Goal: Register for event/course

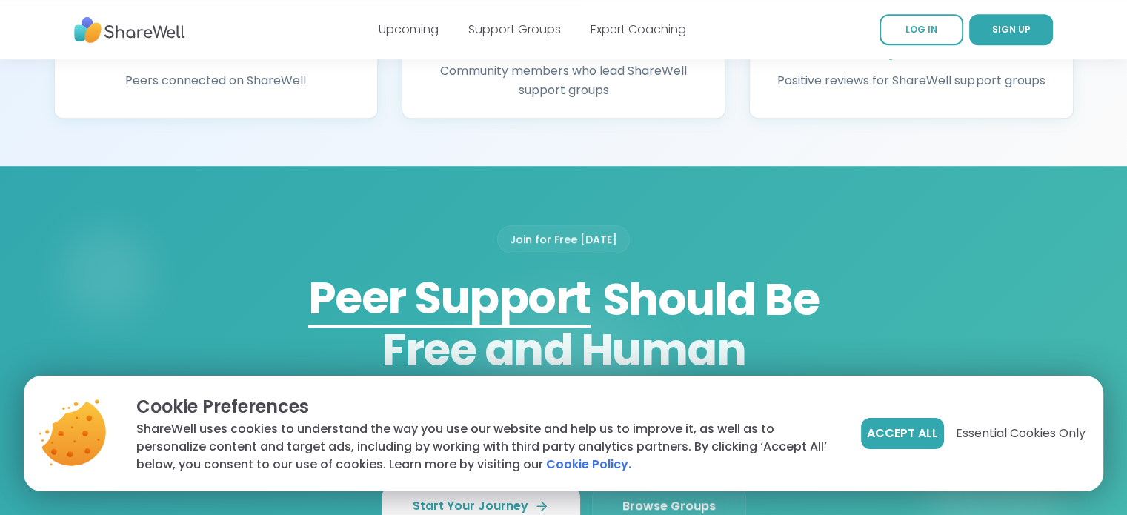
scroll to position [1037, 0]
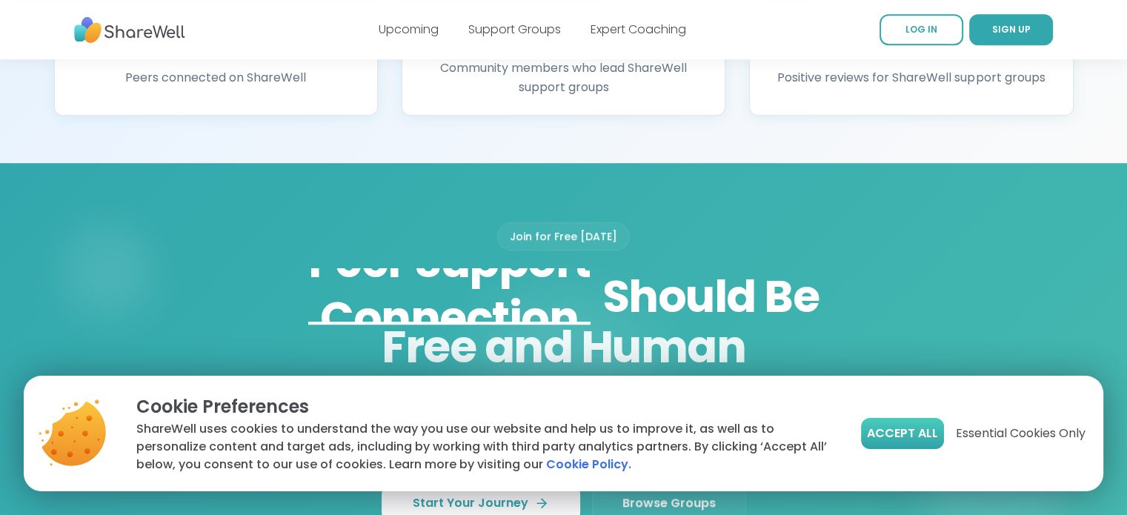
click at [938, 431] on button "Accept All" at bounding box center [902, 433] width 83 height 31
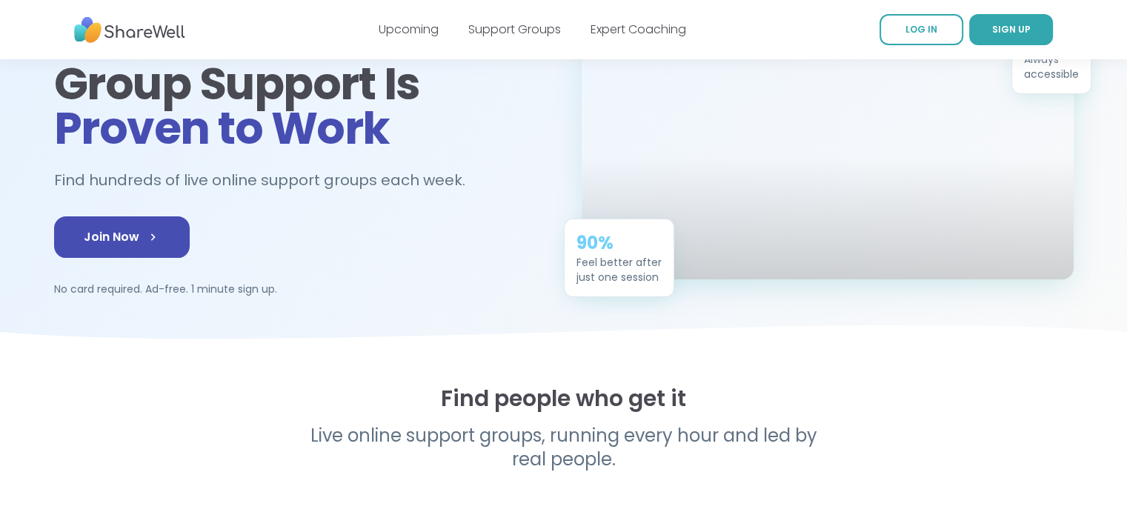
scroll to position [0, 0]
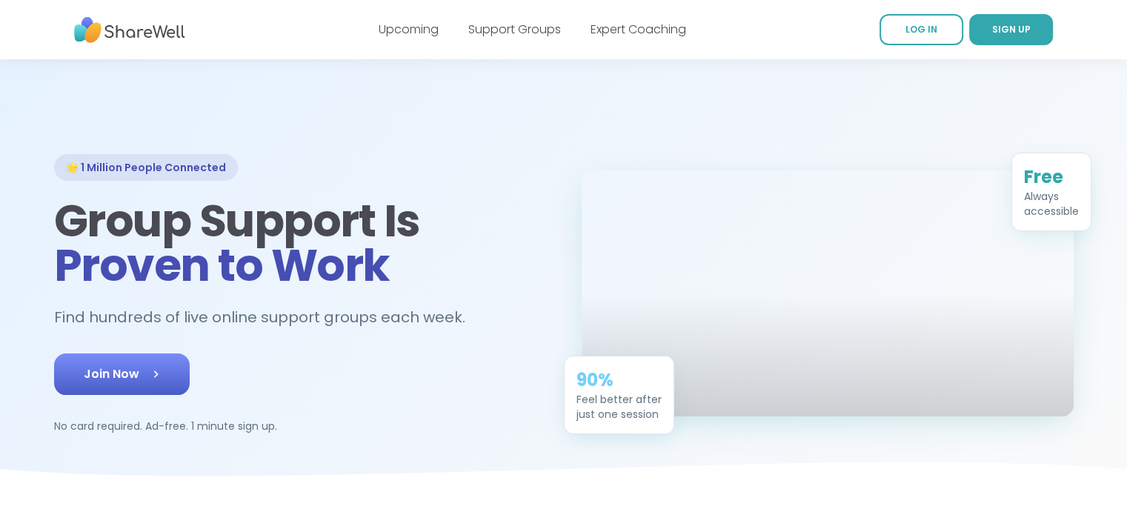
click at [79, 380] on link "Join Now" at bounding box center [122, 373] width 136 height 41
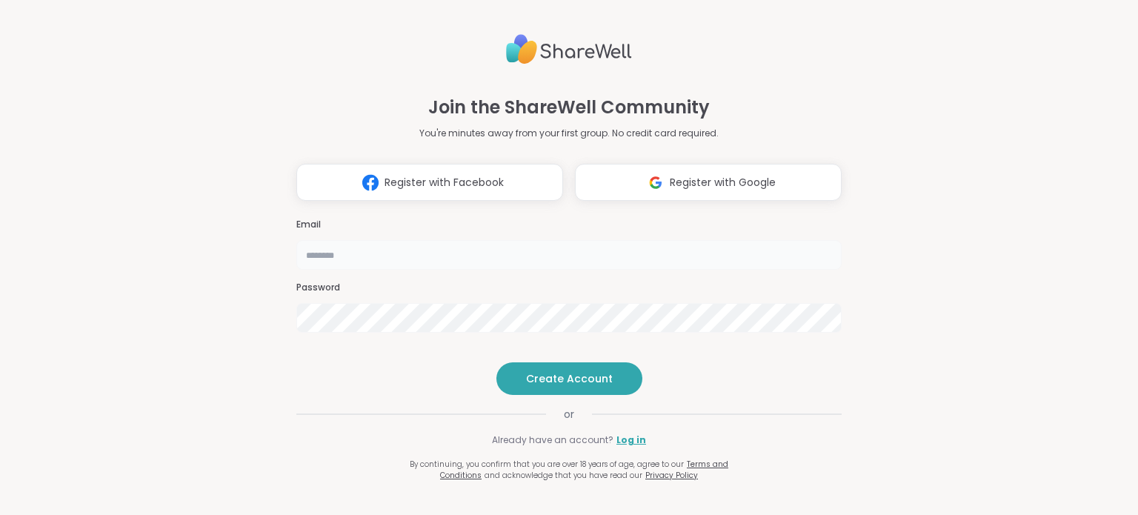
click at [488, 240] on input "email" at bounding box center [568, 255] width 545 height 30
type input "**********"
click at [651, 422] on div "or" at bounding box center [568, 414] width 545 height 15
click at [553, 395] on button "Create Account" at bounding box center [570, 378] width 146 height 33
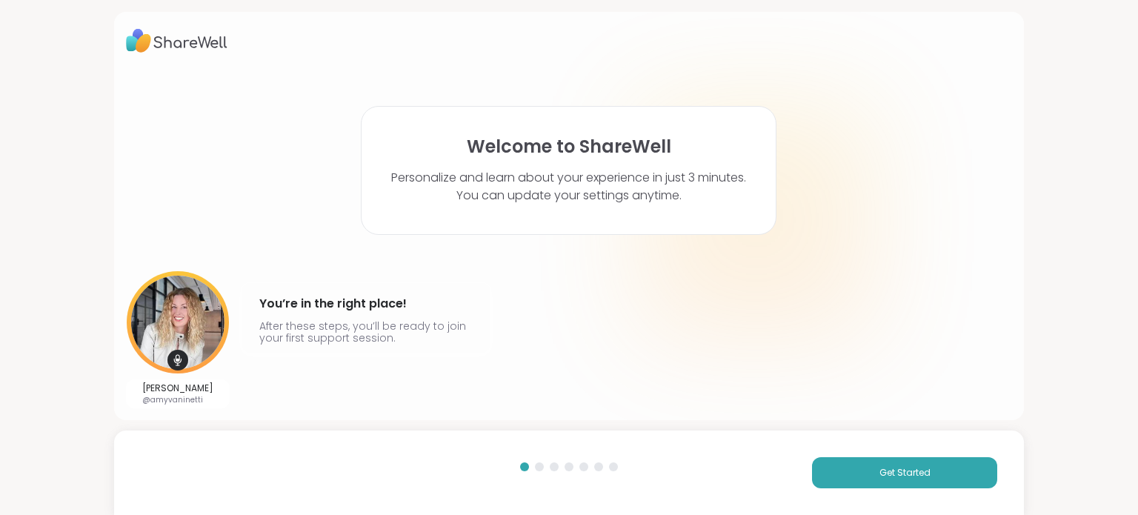
click at [904, 501] on div "Get Started" at bounding box center [569, 473] width 911 height 84
click at [894, 471] on span "Get Started" at bounding box center [905, 472] width 51 height 13
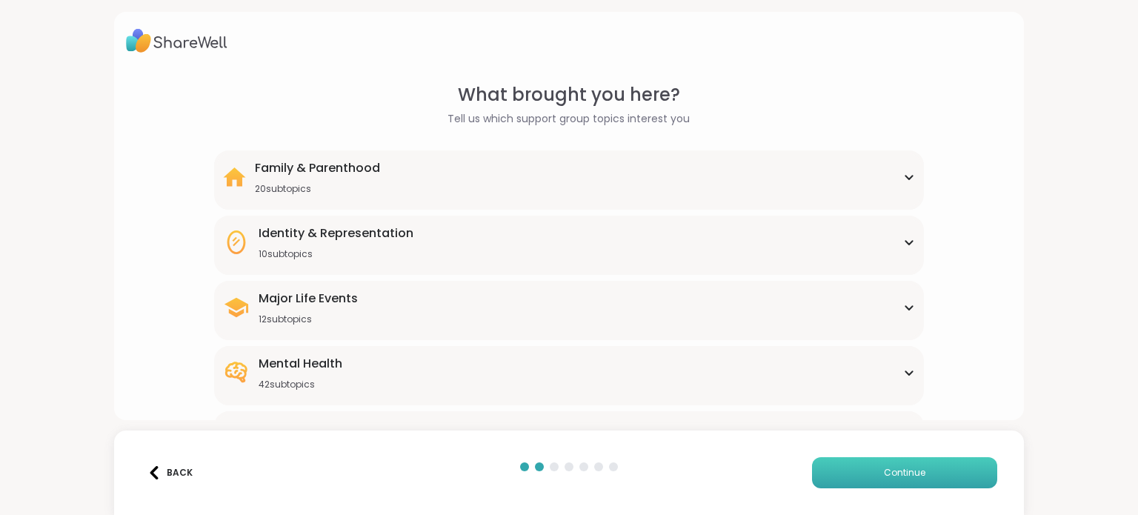
click at [894, 471] on span "Continue" at bounding box center [904, 472] width 41 height 13
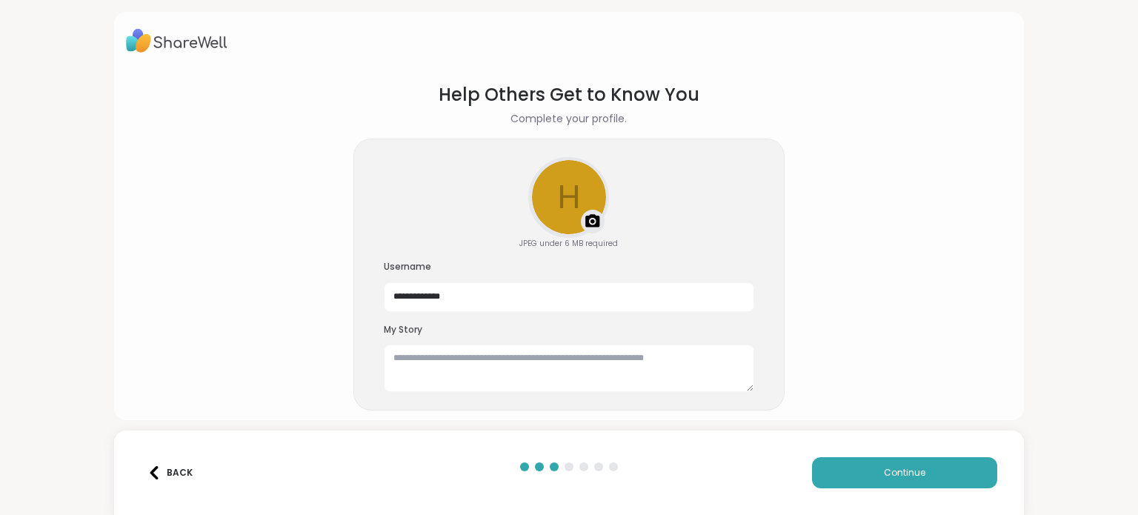
click at [482, 342] on div "My Story" at bounding box center [569, 358] width 371 height 69
click at [639, 418] on section "**********" at bounding box center [569, 246] width 887 height 353
click at [639, 377] on textarea at bounding box center [569, 368] width 371 height 47
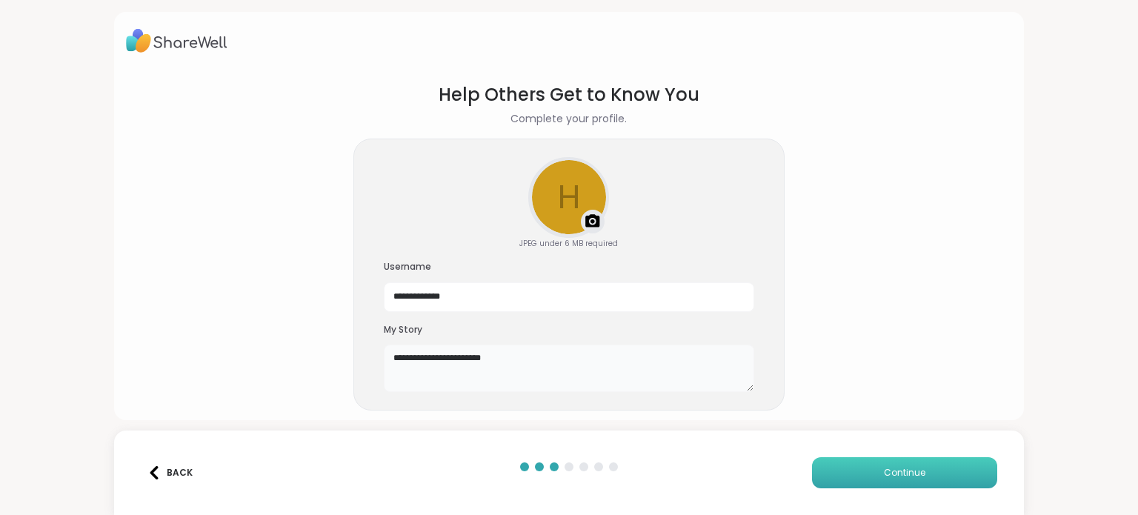
type textarea "**********"
click at [937, 470] on button "Continue" at bounding box center [904, 472] width 185 height 31
click at [907, 505] on div "Back Continue" at bounding box center [569, 473] width 911 height 84
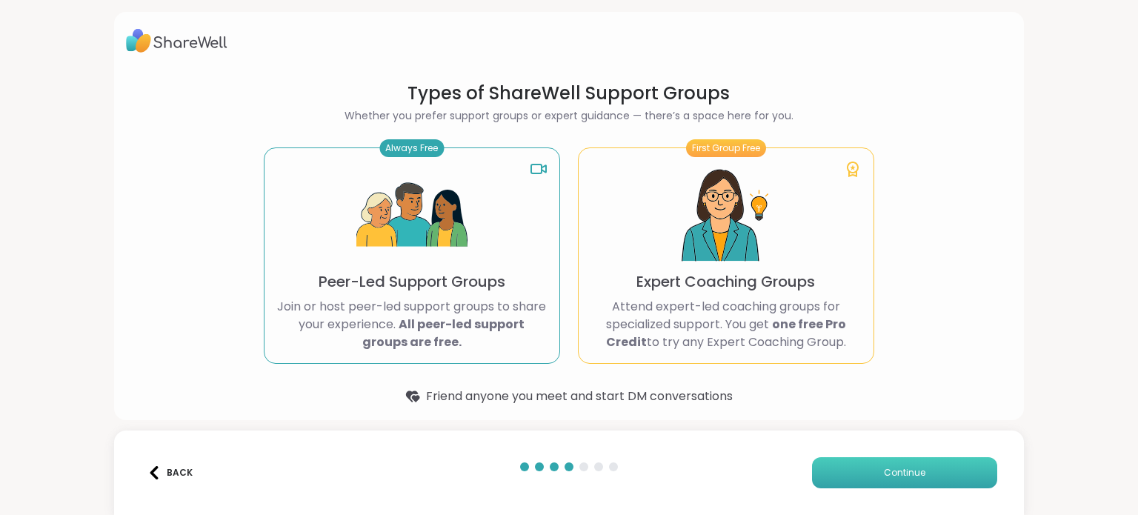
click at [884, 479] on span "Continue" at bounding box center [904, 472] width 41 height 13
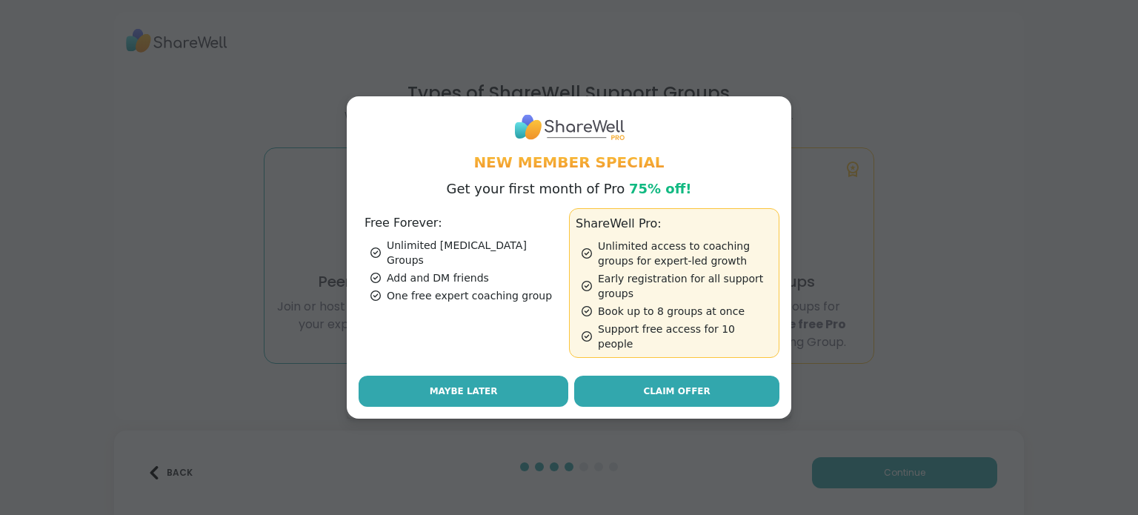
click at [474, 385] on span "Maybe Later" at bounding box center [464, 391] width 68 height 13
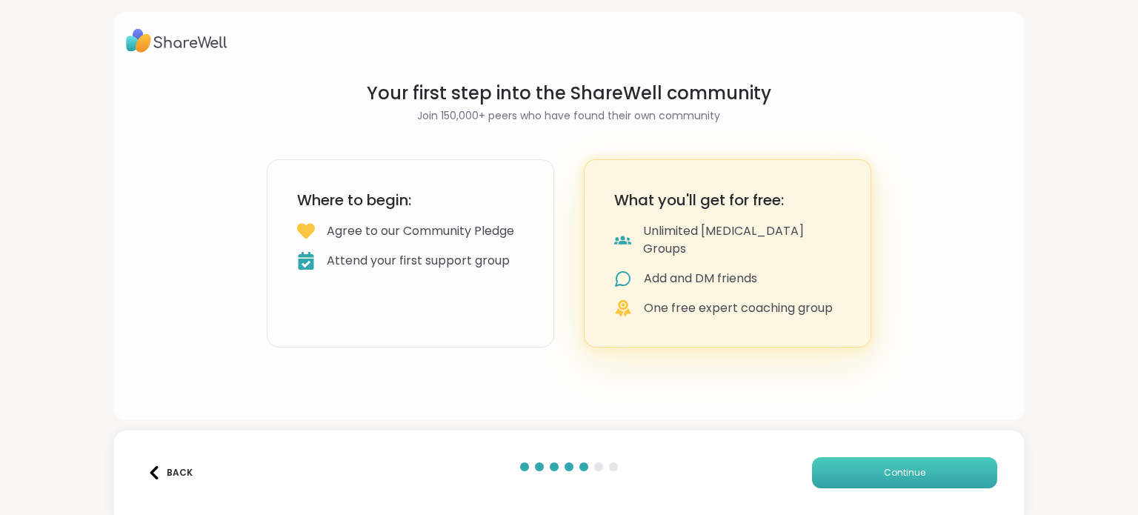
click at [869, 463] on button "Continue" at bounding box center [904, 472] width 185 height 31
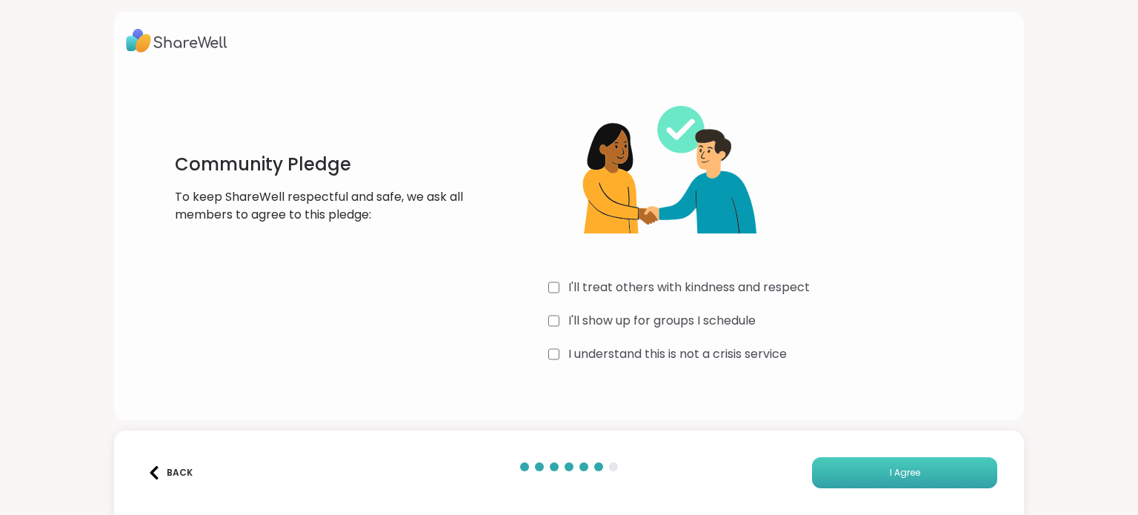
click at [910, 477] on span "I Agree" at bounding box center [905, 472] width 30 height 13
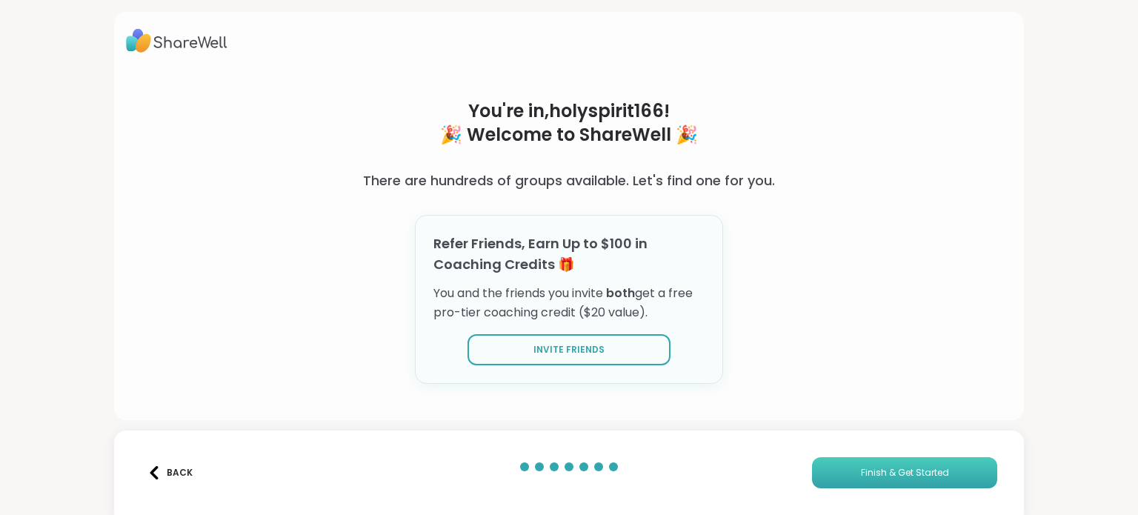
click at [862, 468] on span "Finish & Get Started" at bounding box center [905, 472] width 88 height 13
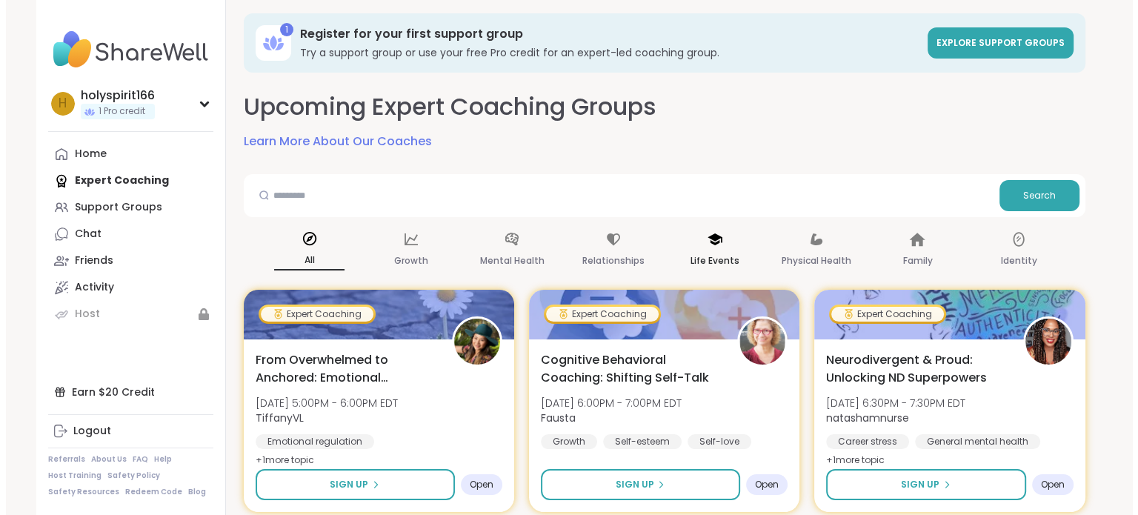
scroll to position [148, 0]
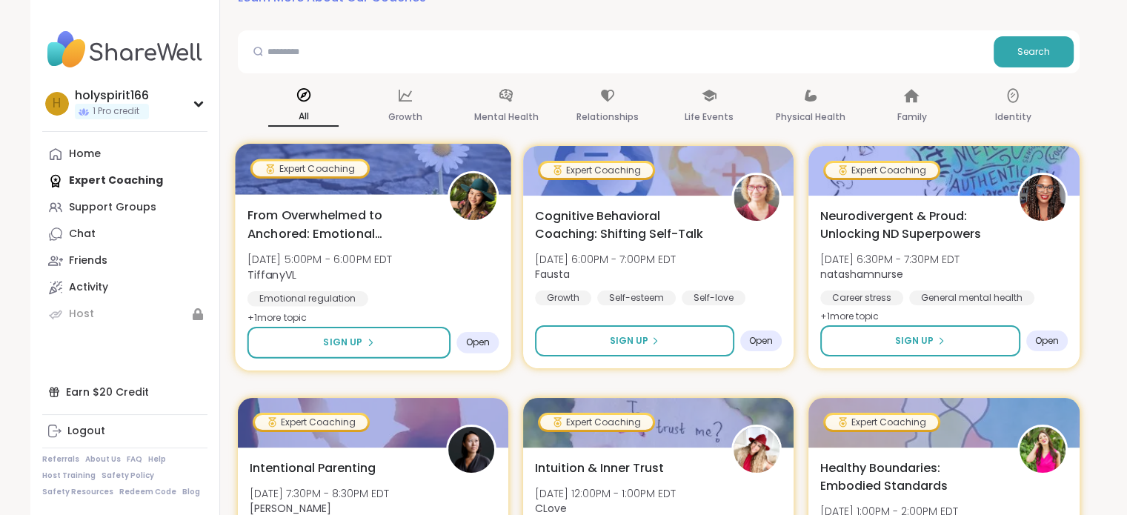
click at [485, 348] on span "Open" at bounding box center [477, 342] width 24 height 12
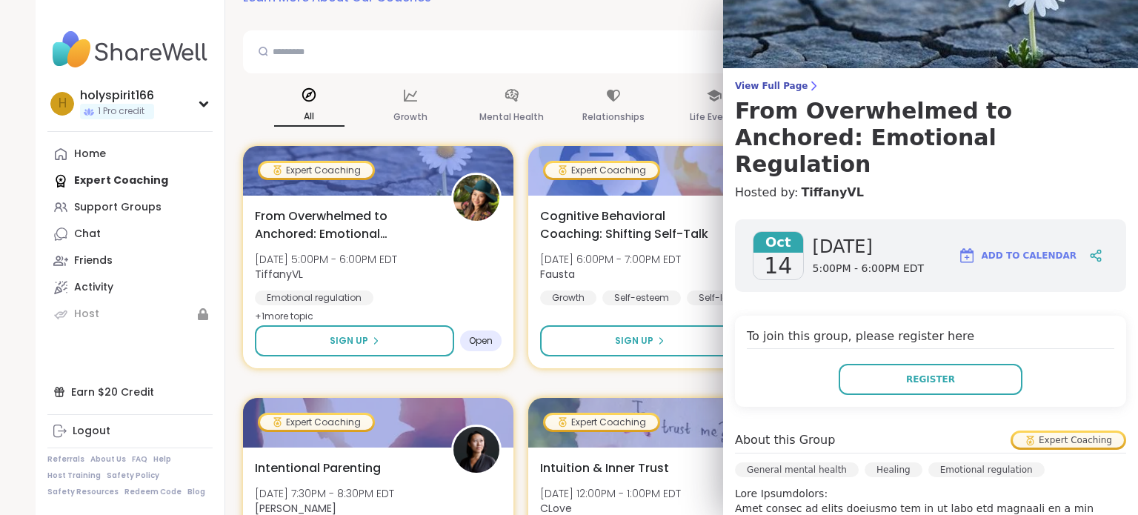
scroll to position [74, 0]
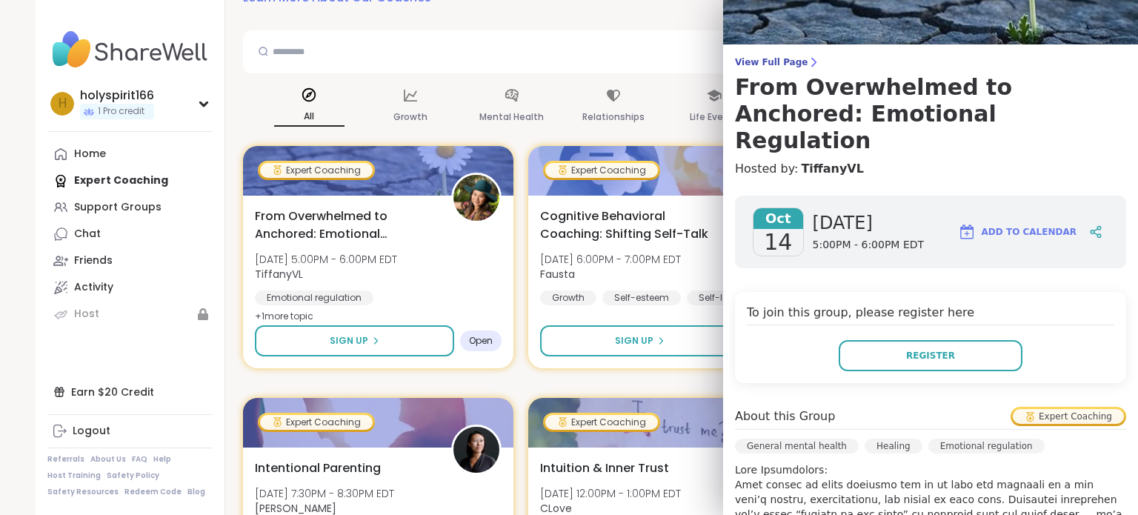
click at [871, 238] on span "5:00PM - 6:00PM EDT" at bounding box center [869, 245] width 112 height 15
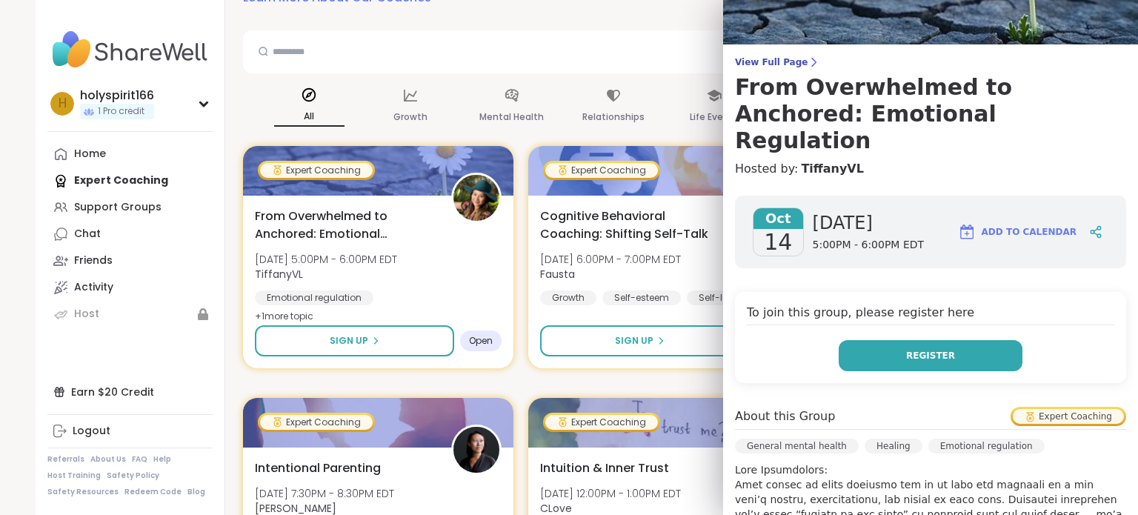
click at [934, 340] on button "Register" at bounding box center [931, 355] width 184 height 31
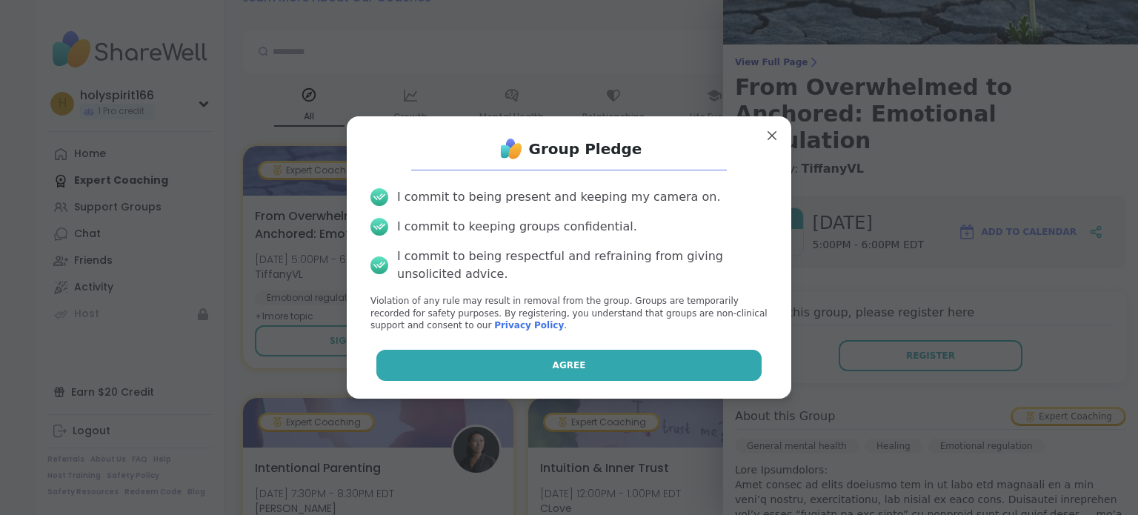
click at [646, 364] on button "Agree" at bounding box center [569, 365] width 386 height 31
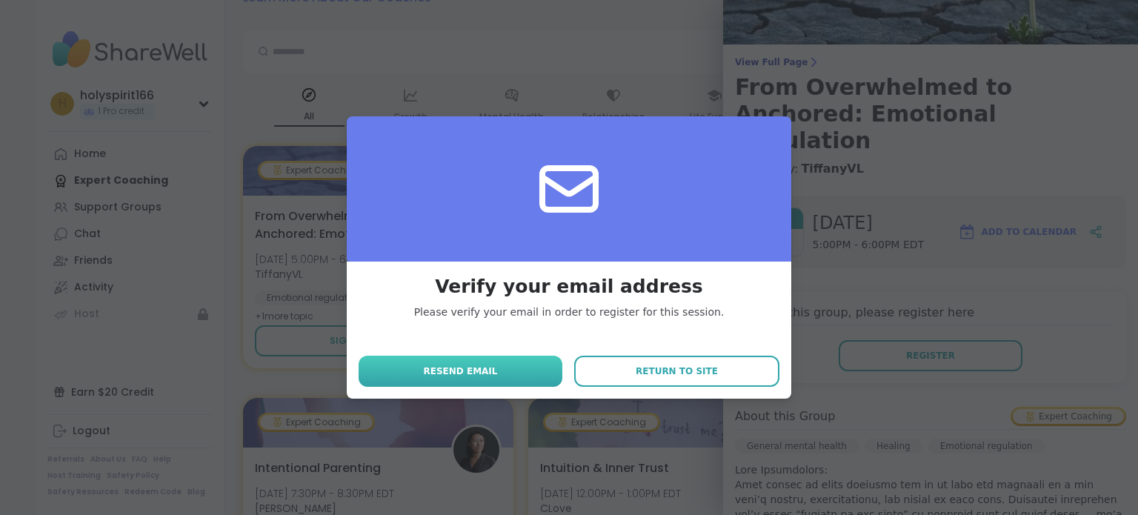
click at [459, 376] on span "Resend email" at bounding box center [460, 371] width 74 height 13
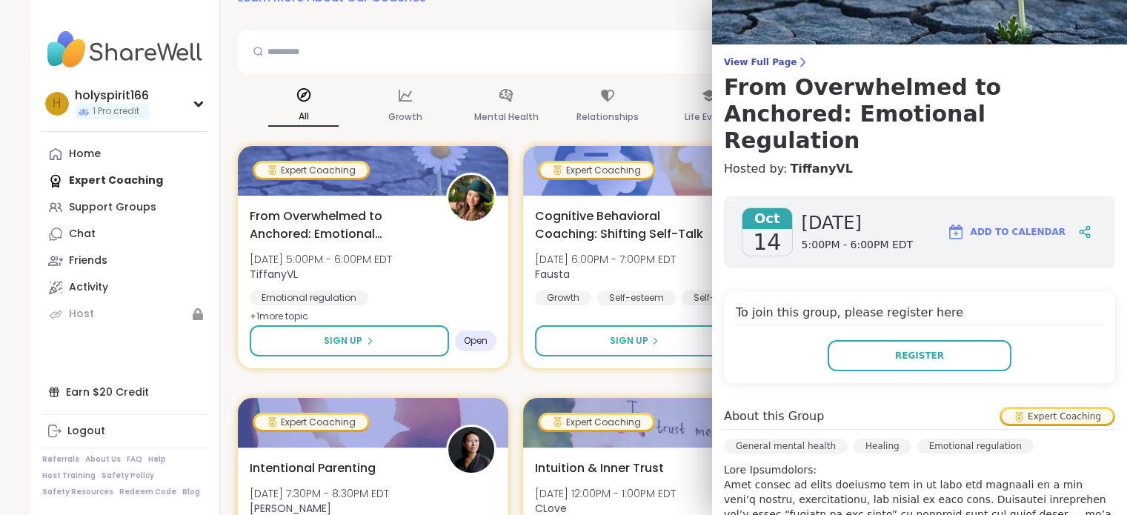
click at [959, 292] on div "To join this group, please register here Register" at bounding box center [919, 337] width 391 height 91
click at [1015, 304] on h4 "To join this group, please register here" at bounding box center [920, 314] width 368 height 21
click at [1016, 304] on h4 "To join this group, please register here" at bounding box center [920, 314] width 368 height 21
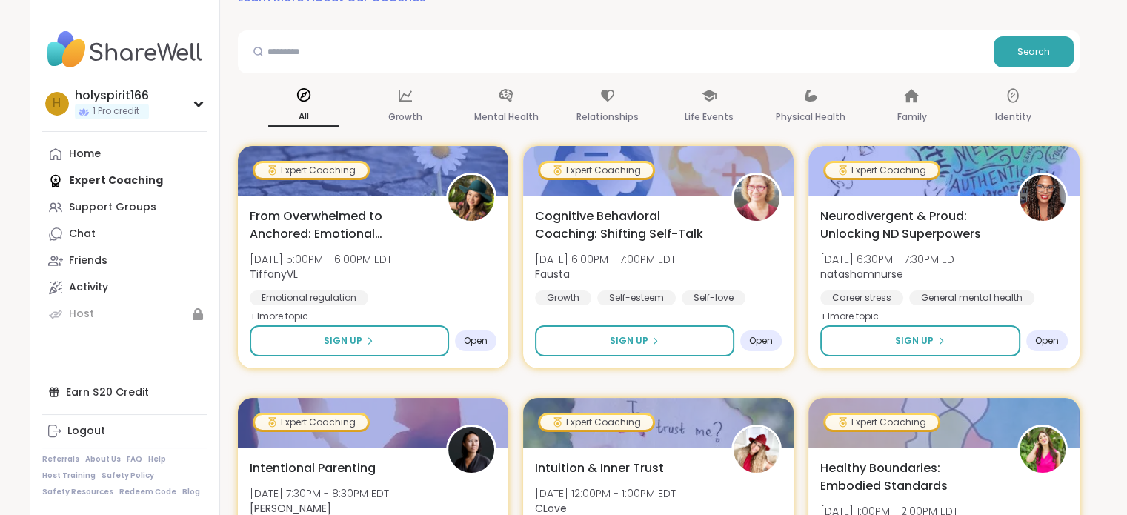
drag, startPoint x: 1016, startPoint y: 288, endPoint x: 542, endPoint y: 10, distance: 548.7
